Goal: Information Seeking & Learning: Learn about a topic

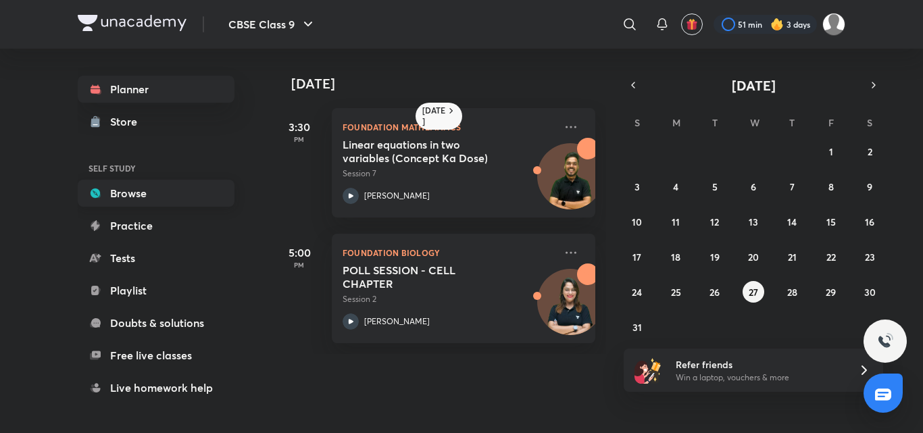
click at [104, 198] on link "Browse" at bounding box center [156, 193] width 157 height 27
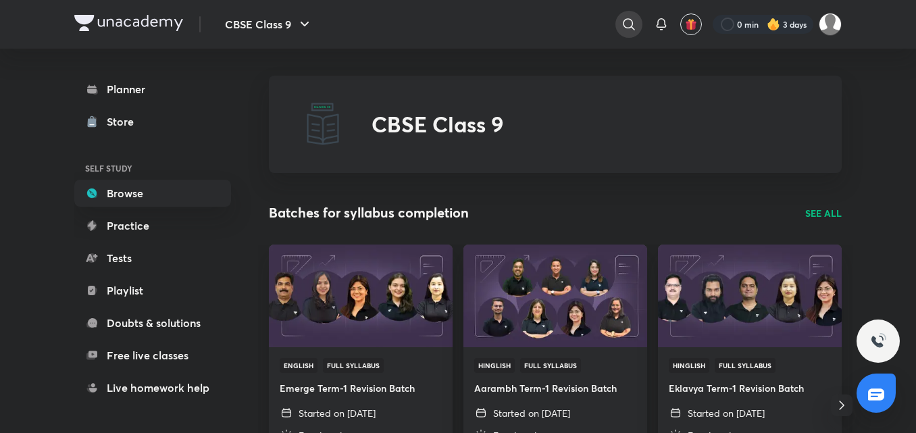
click at [633, 21] on icon at bounding box center [629, 24] width 16 height 16
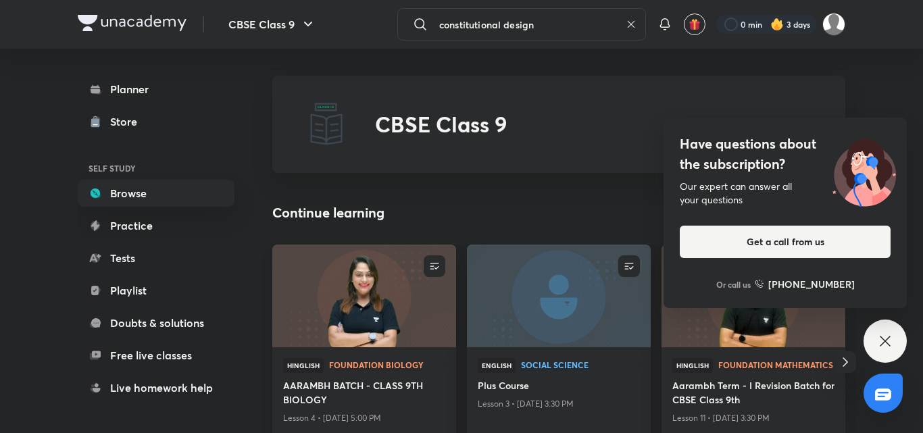
type input "constitutional design"
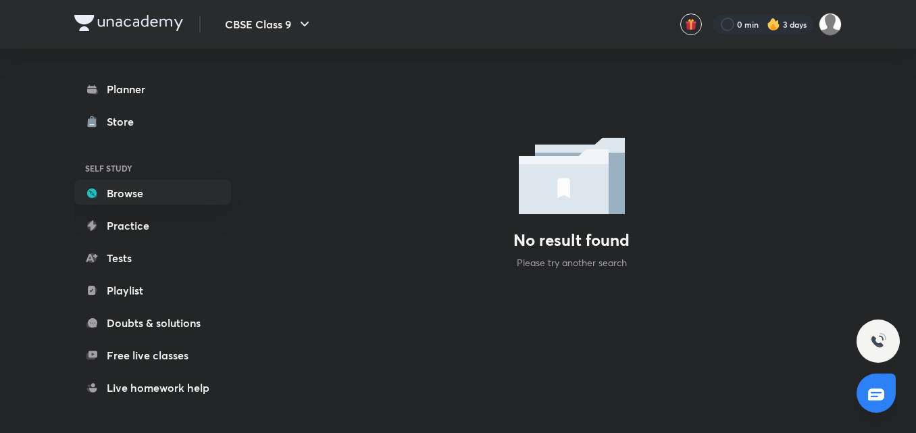
click at [886, 351] on div at bounding box center [878, 341] width 43 height 43
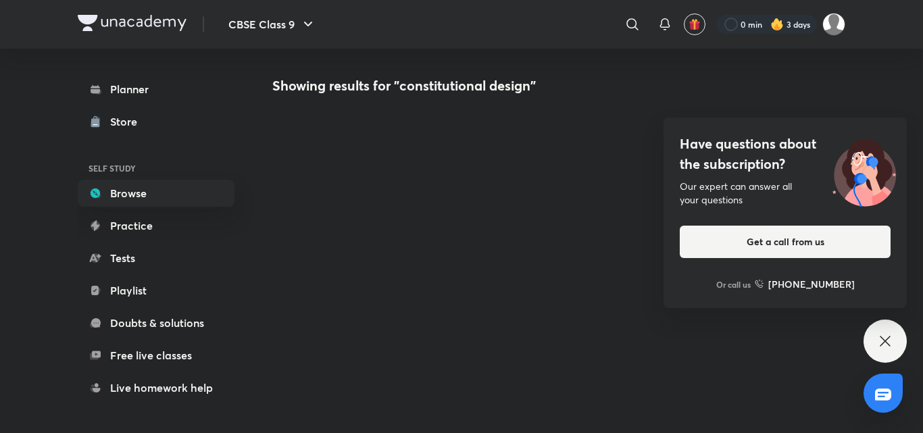
click at [877, 338] on icon at bounding box center [885, 341] width 16 height 16
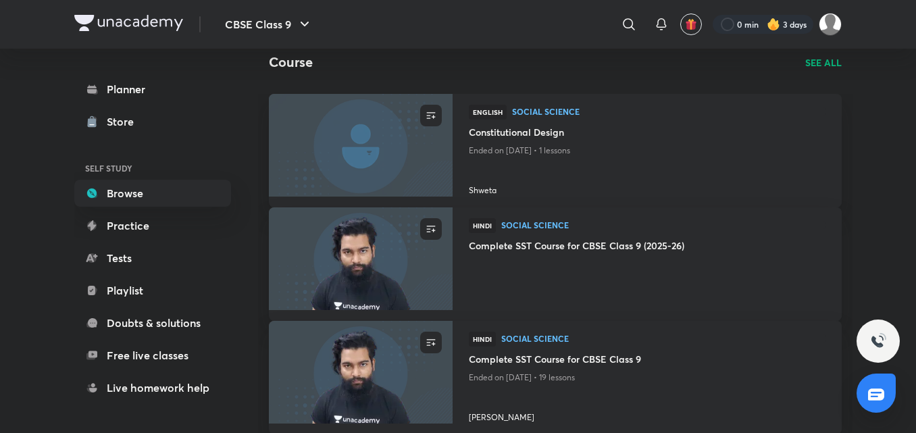
scroll to position [541, 0]
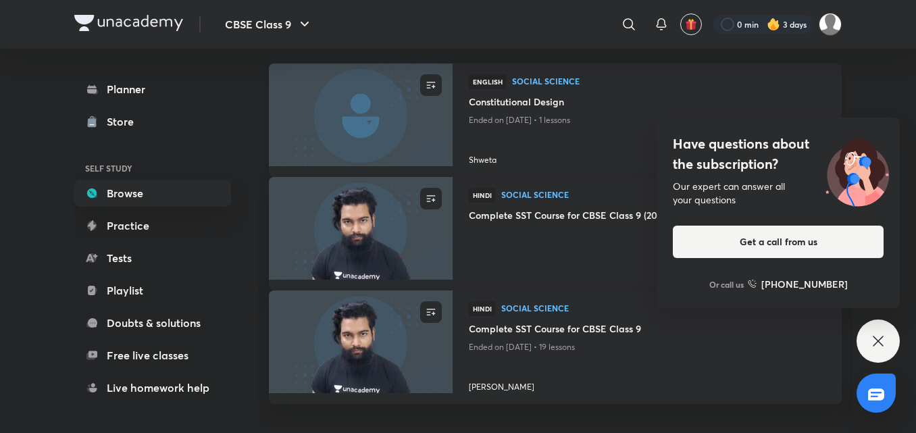
click at [543, 137] on div at bounding box center [647, 139] width 357 height 20
click at [524, 95] on h4 "Constitutional Design" at bounding box center [647, 103] width 357 height 17
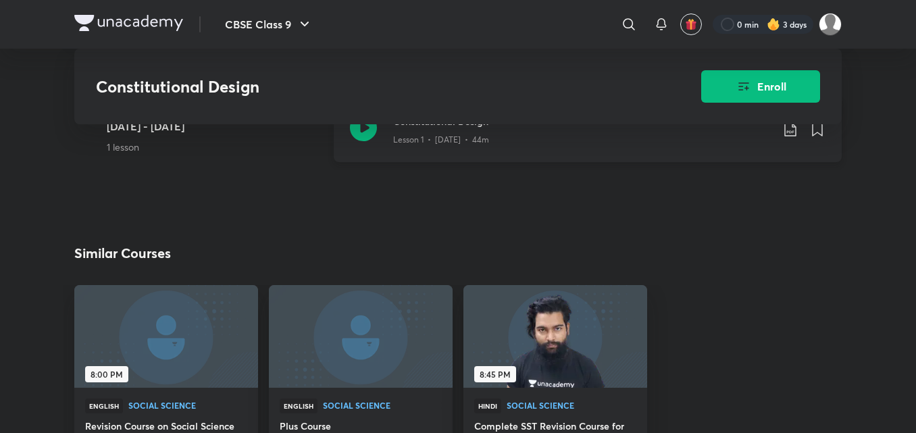
scroll to position [270, 0]
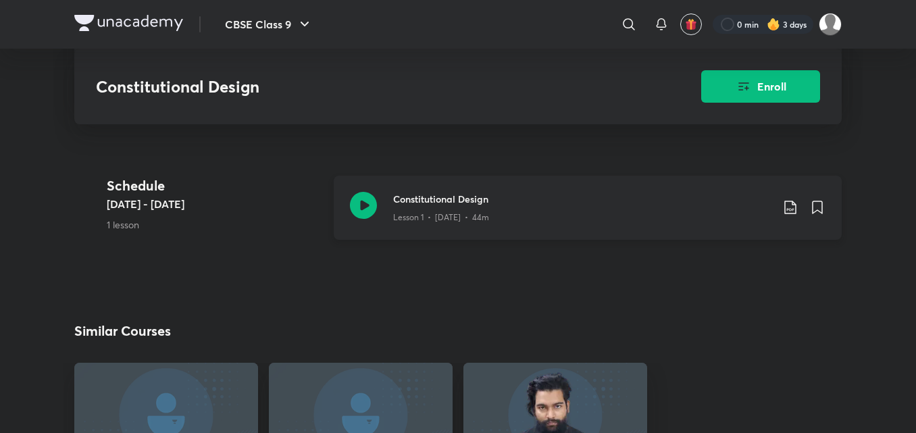
click at [441, 212] on p "Lesson 1 • [DATE] • 44m" at bounding box center [441, 218] width 96 height 12
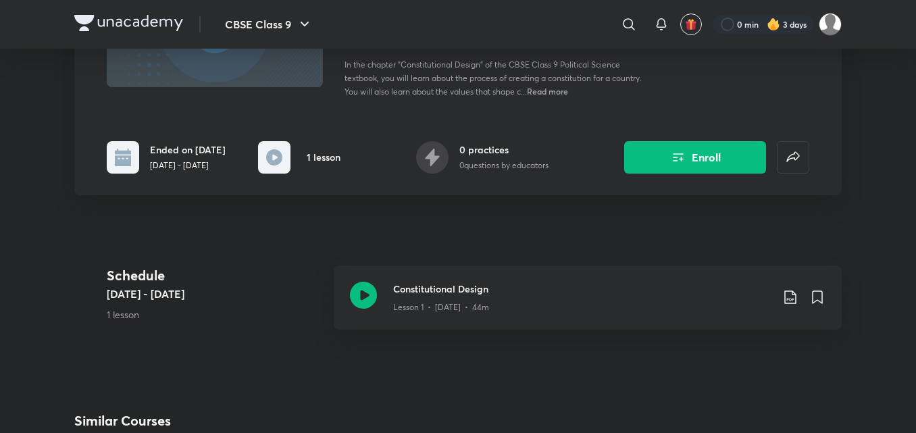
scroll to position [270, 0]
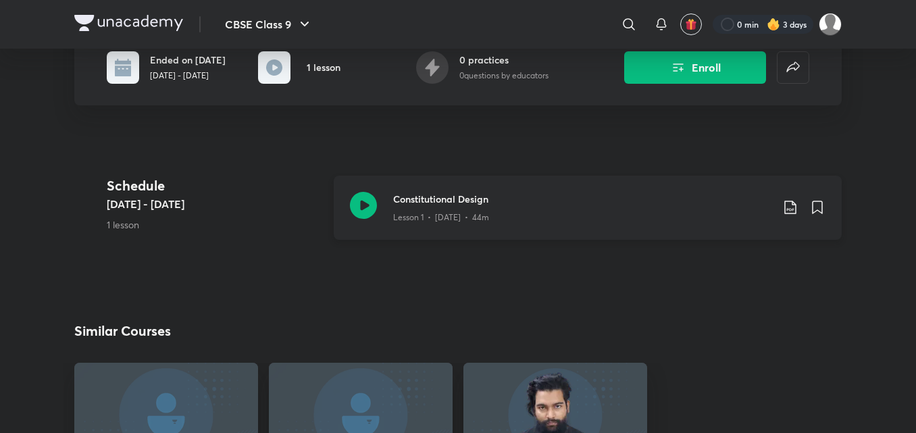
click at [379, 216] on div "Constitutional Design Lesson 1 • [DATE] • 44m" at bounding box center [588, 208] width 508 height 64
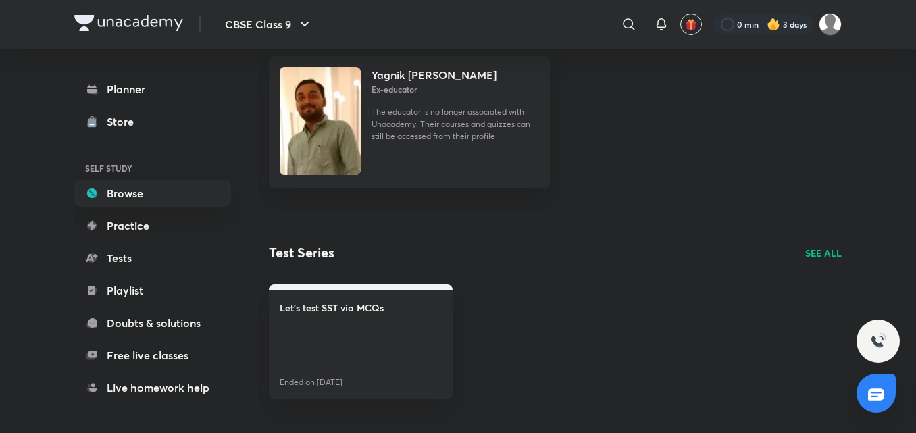
scroll to position [986, 0]
